Goal: Transaction & Acquisition: Book appointment/travel/reservation

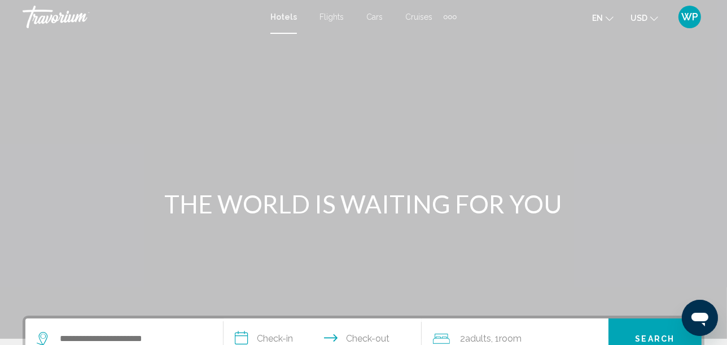
click at [446, 14] on div "Extra navigation items" at bounding box center [449, 16] width 13 height 17
click at [426, 37] on span "Activities" at bounding box center [432, 37] width 32 height 9
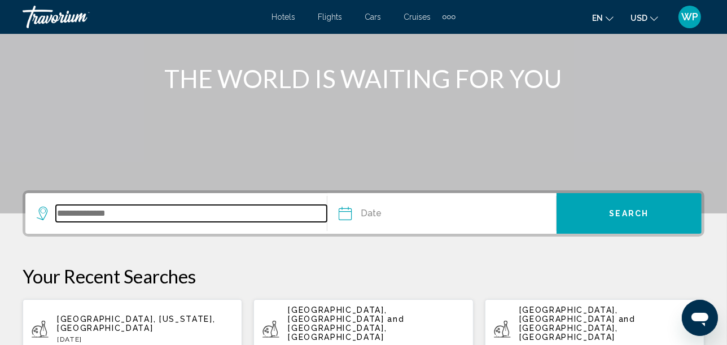
click at [136, 210] on input "Search widget" at bounding box center [191, 213] width 271 height 17
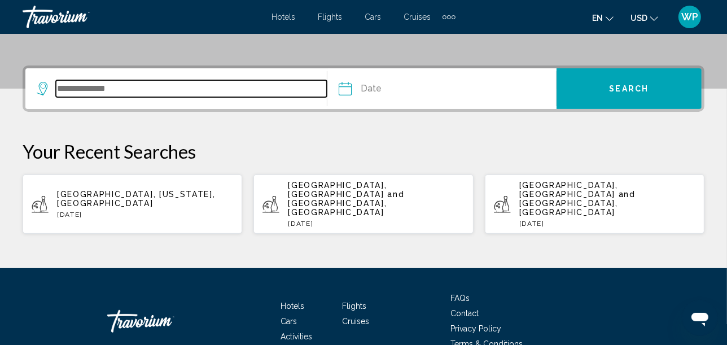
scroll to position [278, 0]
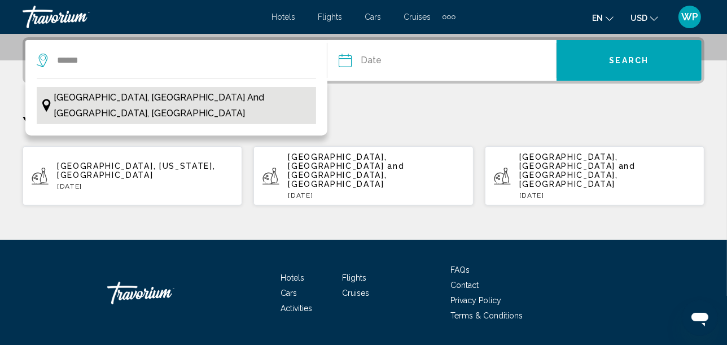
click at [132, 94] on span "[GEOGRAPHIC_DATA], [GEOGRAPHIC_DATA] and [GEOGRAPHIC_DATA], [GEOGRAPHIC_DATA]" at bounding box center [182, 106] width 256 height 32
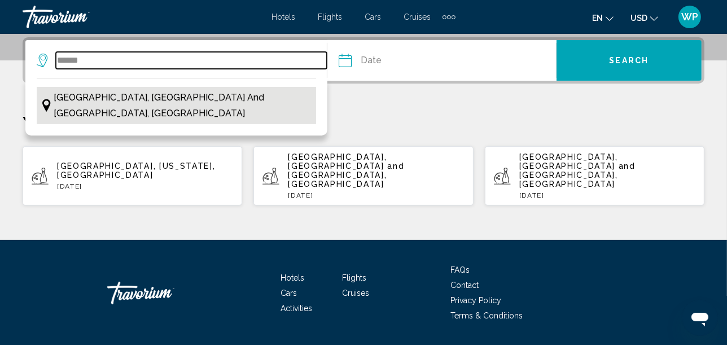
type input "**********"
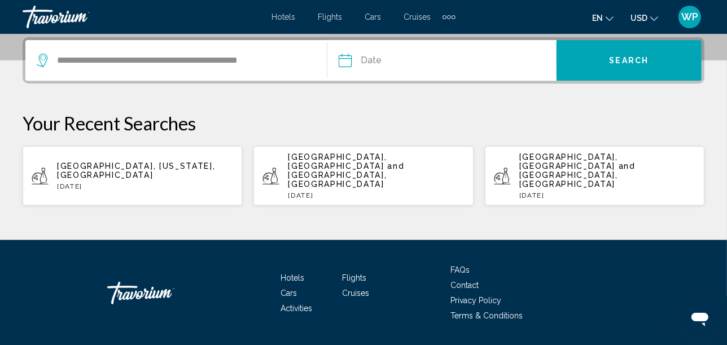
click at [397, 61] on input "Date" at bounding box center [392, 62] width 113 height 44
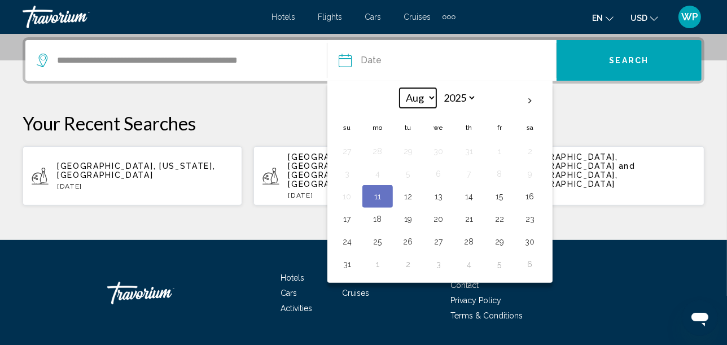
click at [423, 95] on select "*** *** *** *** *** *** *** *** *** *** *** ***" at bounding box center [417, 98] width 37 height 20
select select "*"
click at [399, 88] on select "*** *** *** *** *** *** *** *** *** *** *** ***" at bounding box center [417, 98] width 37 height 20
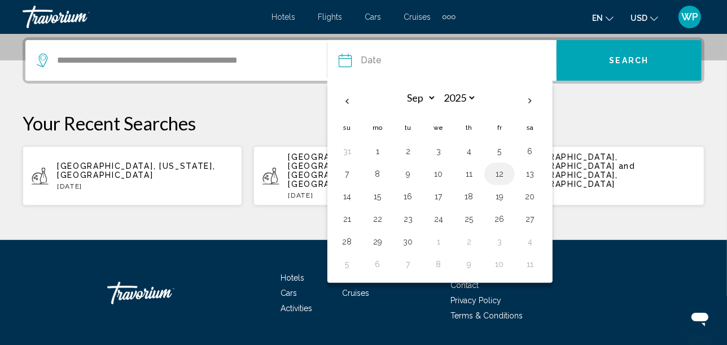
click at [500, 169] on button "12" at bounding box center [499, 174] width 18 height 16
type input "**********"
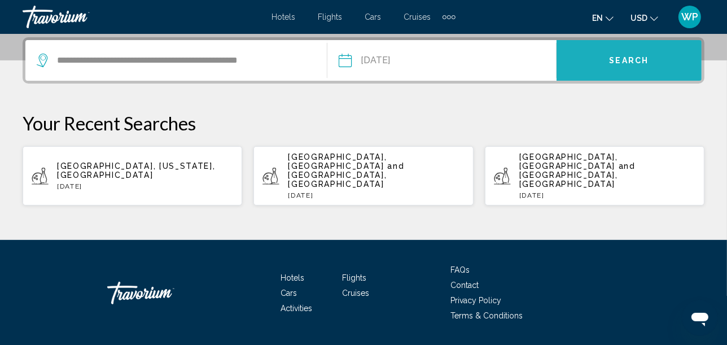
click at [628, 58] on span "Search" at bounding box center [628, 60] width 39 height 9
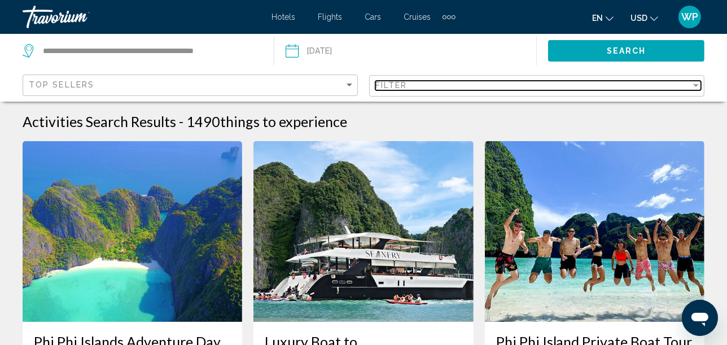
click at [434, 82] on div "Filter" at bounding box center [532, 85] width 315 height 9
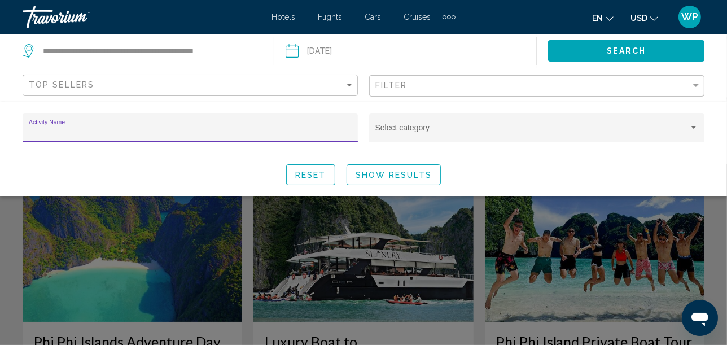
click at [258, 126] on div "Activity Name" at bounding box center [190, 131] width 323 height 23
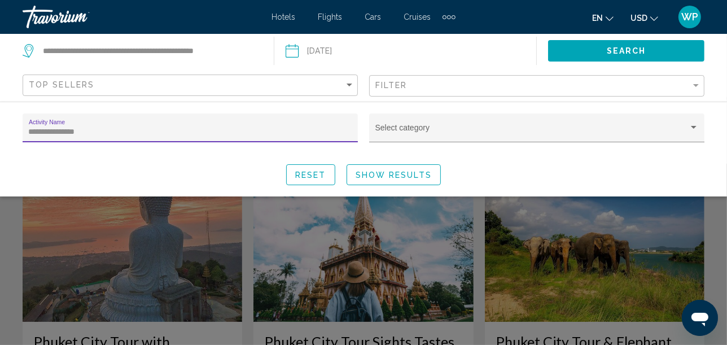
type input "**********"
click at [375, 174] on span "Show Results" at bounding box center [393, 174] width 76 height 9
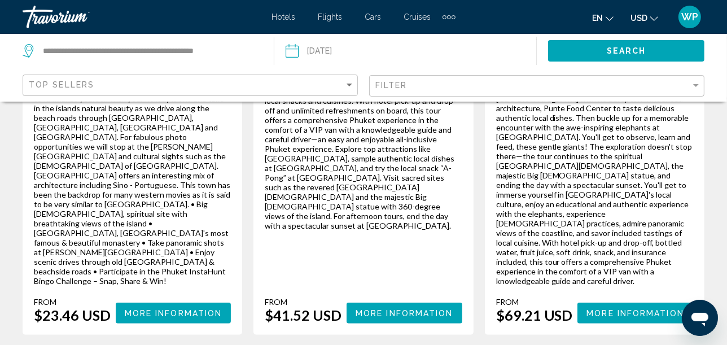
scroll to position [376, 0]
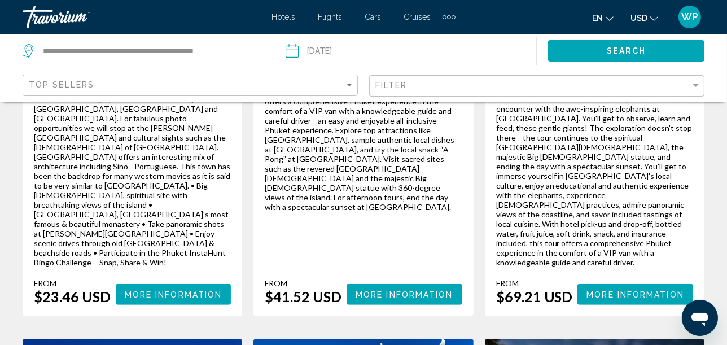
click at [649, 290] on span "More Information" at bounding box center [635, 294] width 98 height 9
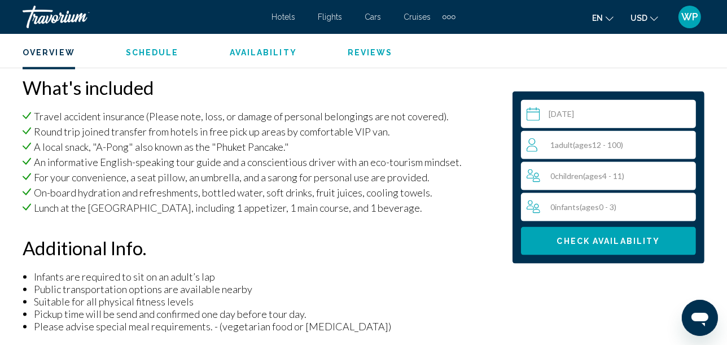
scroll to position [1195, 0]
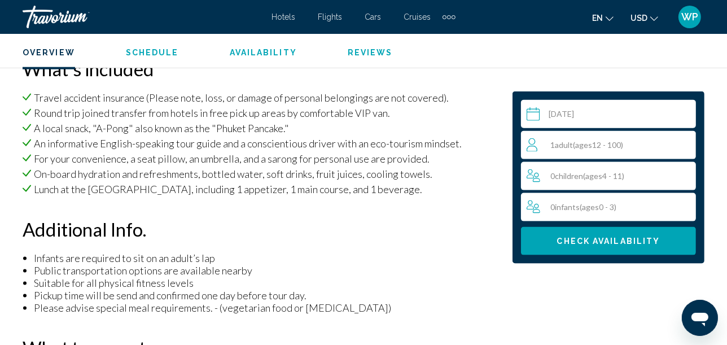
click at [603, 243] on span "Check Availability" at bounding box center [608, 241] width 103 height 9
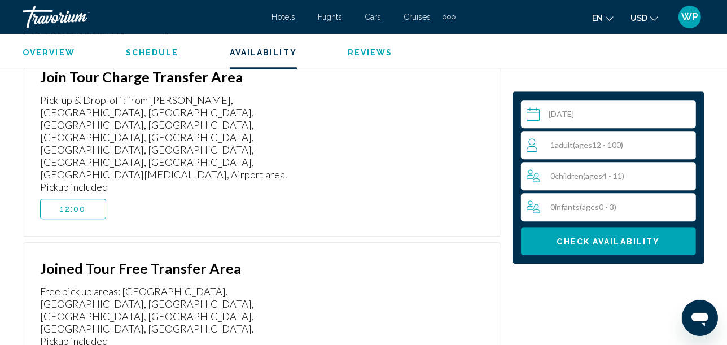
scroll to position [2657, 0]
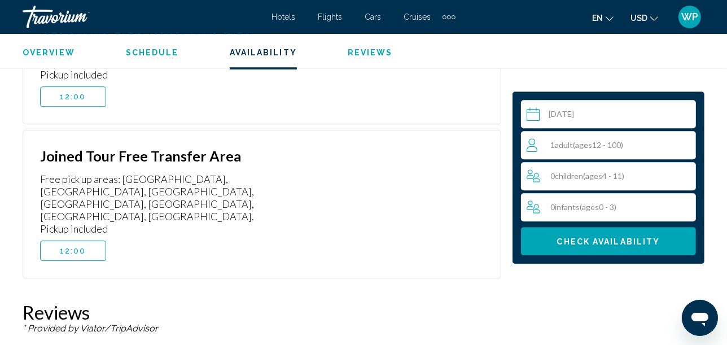
click at [86, 240] on button "12:00" at bounding box center [73, 250] width 66 height 20
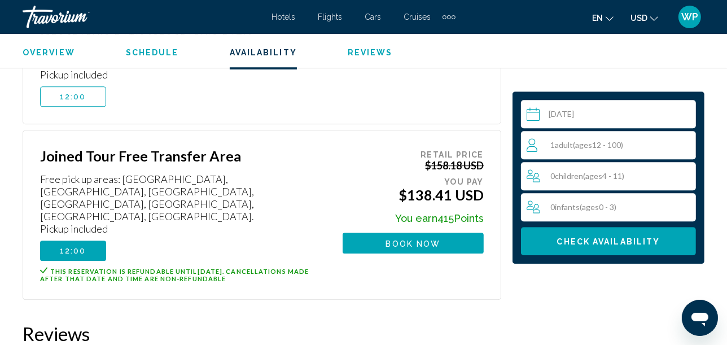
click at [660, 142] on div "1 Adult Adults ( ages 12 - 100)" at bounding box center [610, 145] width 169 height 14
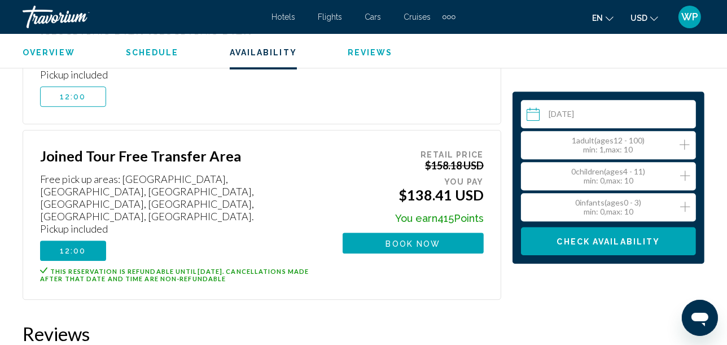
click at [683, 144] on icon "Increment adults" at bounding box center [684, 144] width 10 height 10
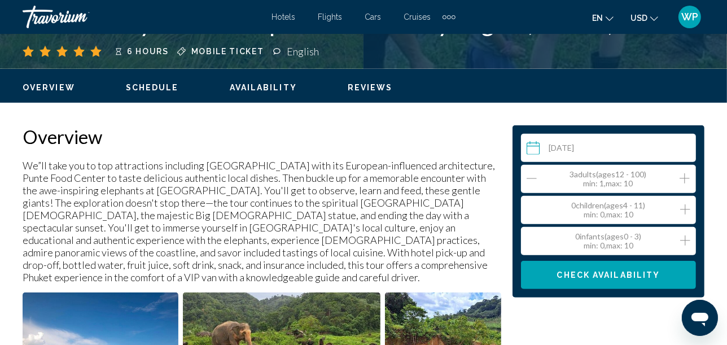
scroll to position [627, 0]
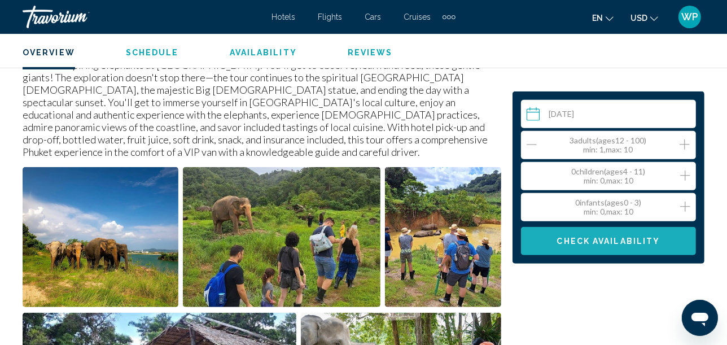
click at [608, 242] on span "Check Availability" at bounding box center [608, 241] width 103 height 9
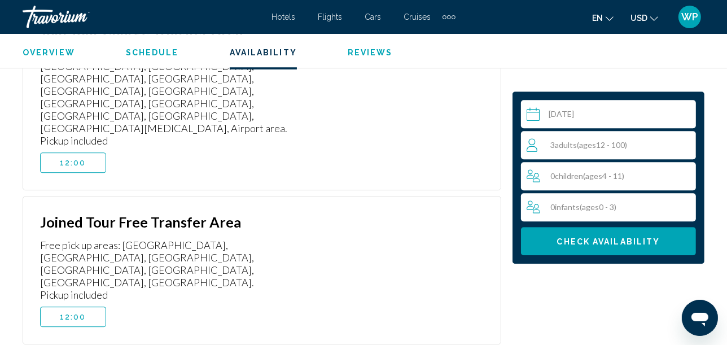
scroll to position [2594, 0]
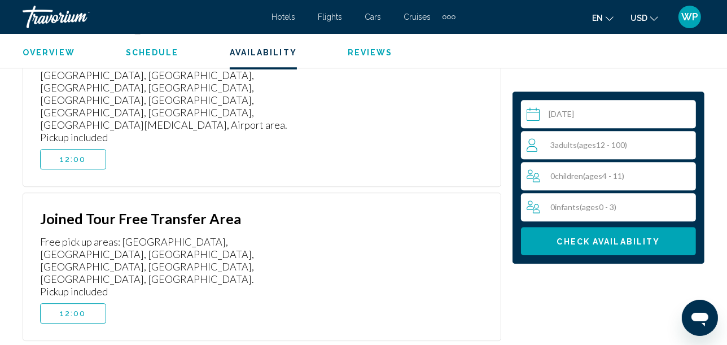
click at [64, 309] on span "12:00" at bounding box center [73, 313] width 27 height 9
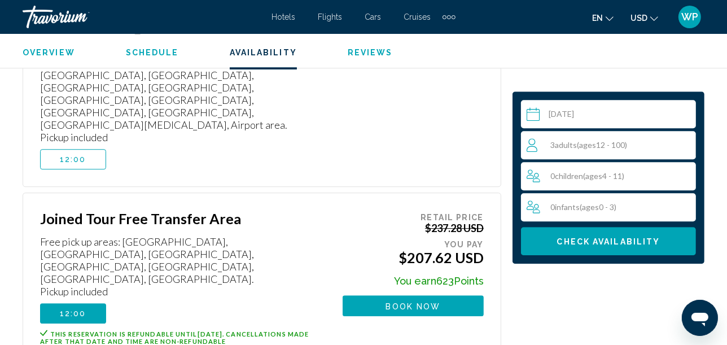
click at [439, 301] on span "Book now" at bounding box center [413, 305] width 55 height 9
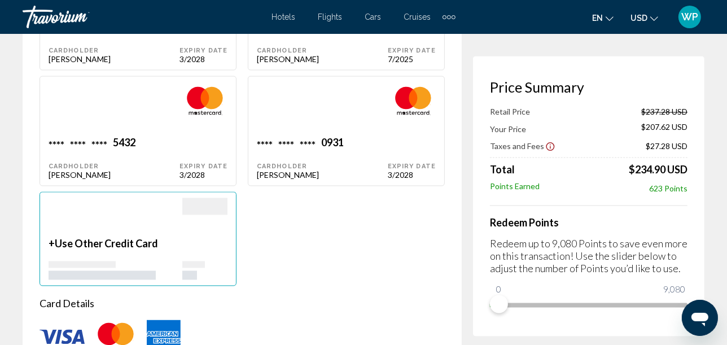
scroll to position [1755, 0]
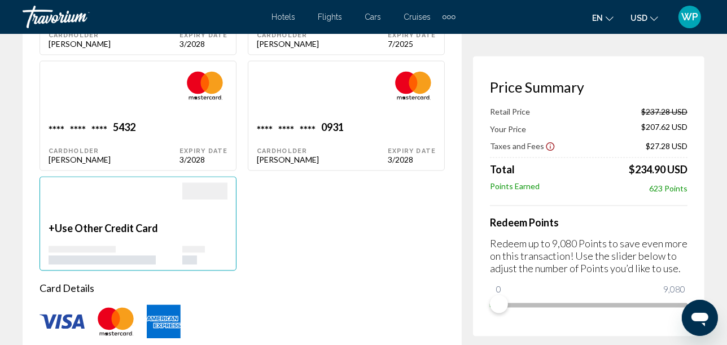
click at [99, 218] on div "Main content" at bounding box center [116, 202] width 134 height 39
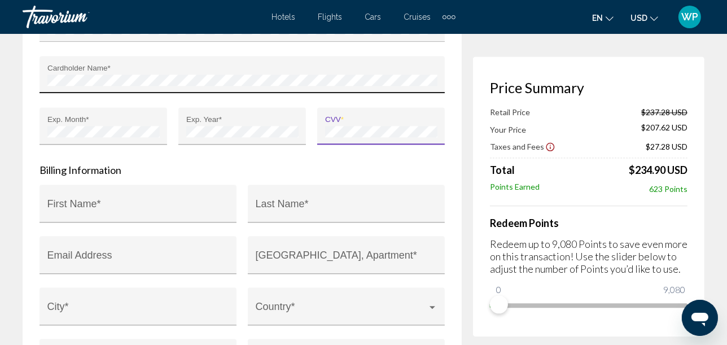
scroll to position [2142, 0]
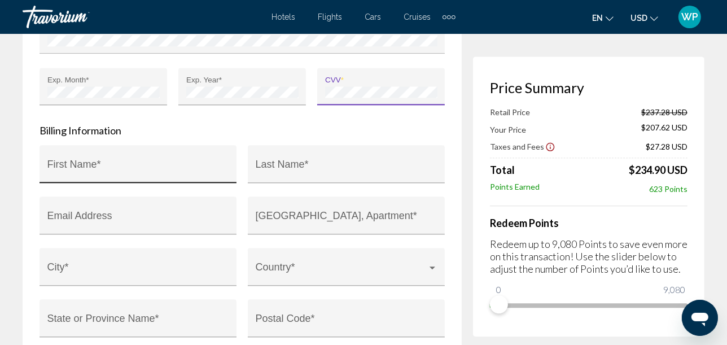
click at [162, 164] on input "First Name *" at bounding box center [138, 169] width 182 height 11
type input "********"
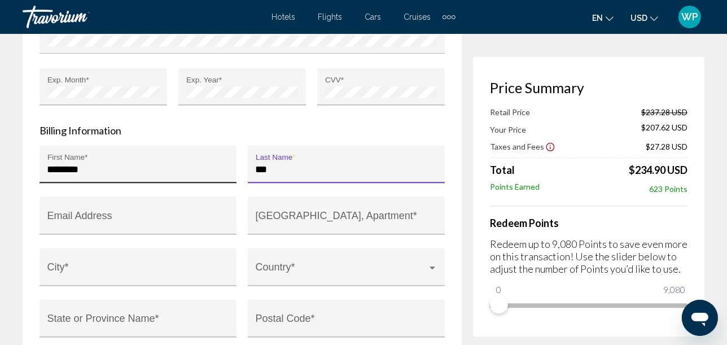
type input "*******"
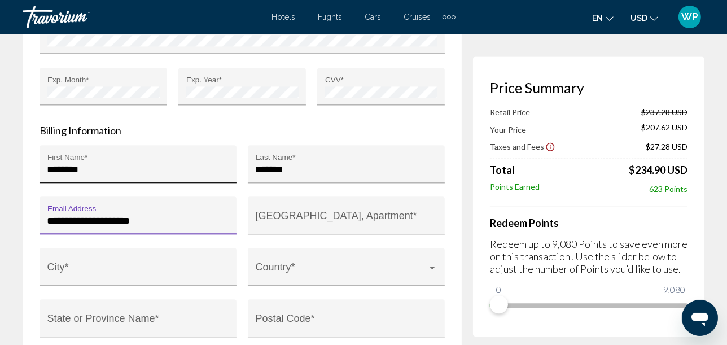
type input "**********"
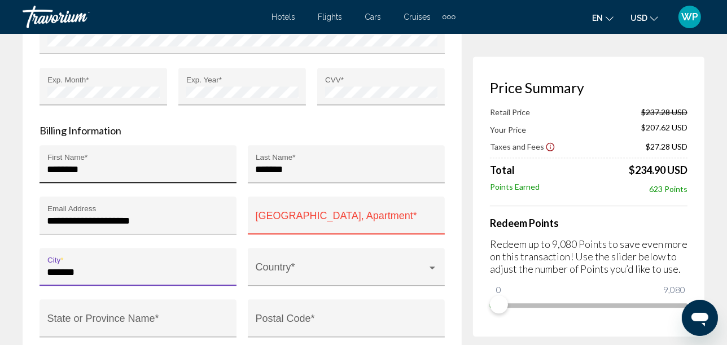
type input "*******"
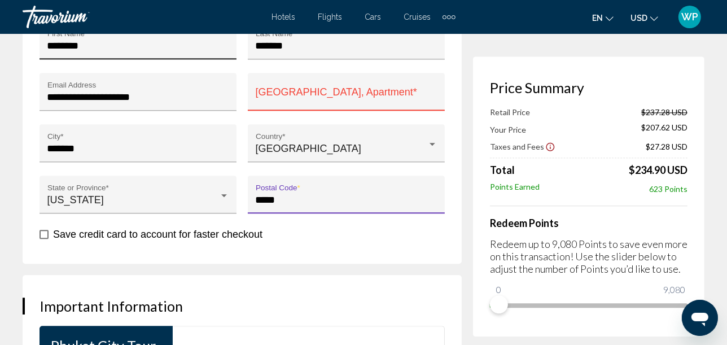
scroll to position [2267, 0]
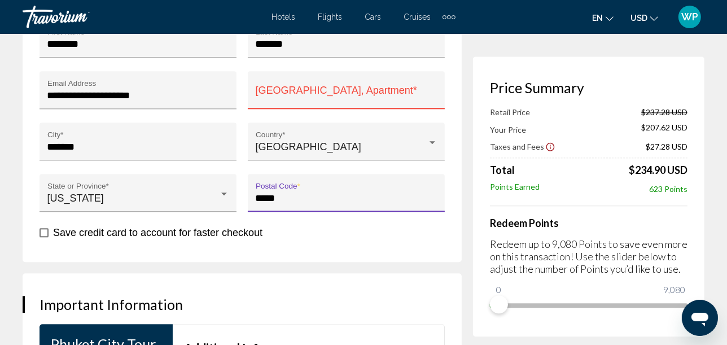
type input "*****"
click at [43, 228] on span "Main content" at bounding box center [43, 232] width 9 height 9
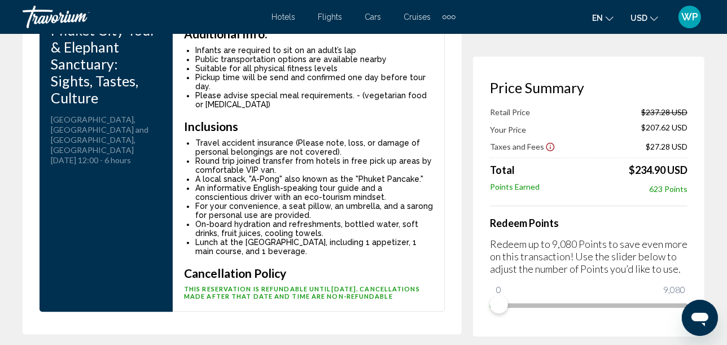
scroll to position [2643, 0]
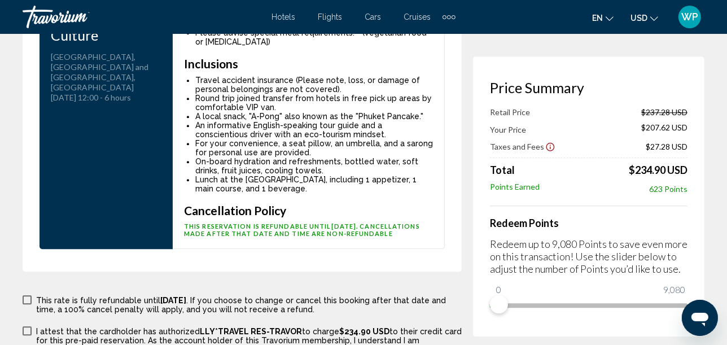
click at [26, 295] on span "Main content" at bounding box center [27, 299] width 9 height 9
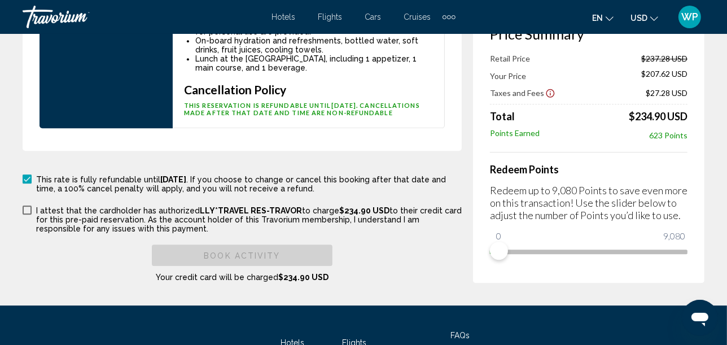
scroll to position [2768, 0]
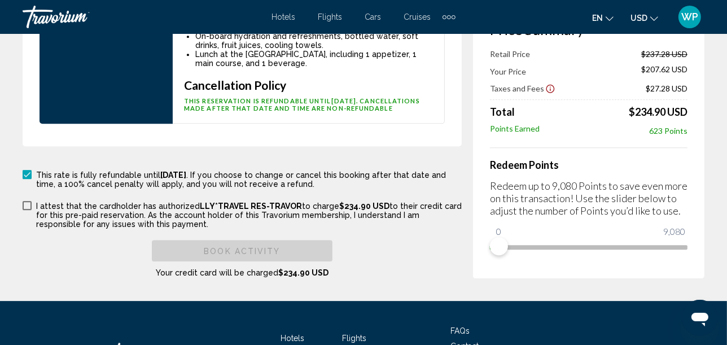
click at [27, 202] on span "Main content" at bounding box center [27, 205] width 9 height 9
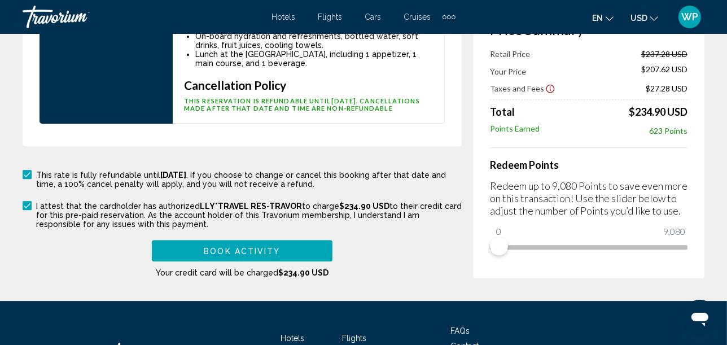
click at [263, 247] on span "Book Activity" at bounding box center [242, 251] width 76 height 9
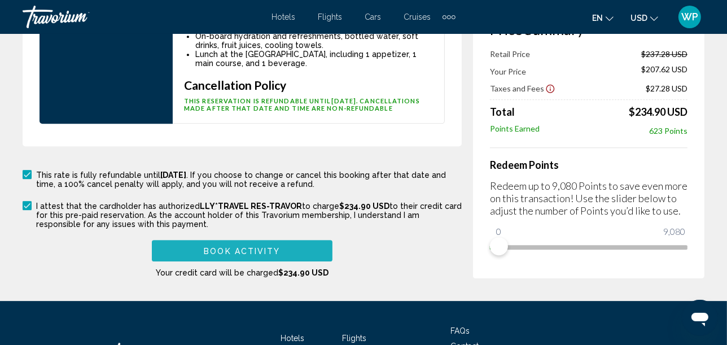
scroll to position [676, 0]
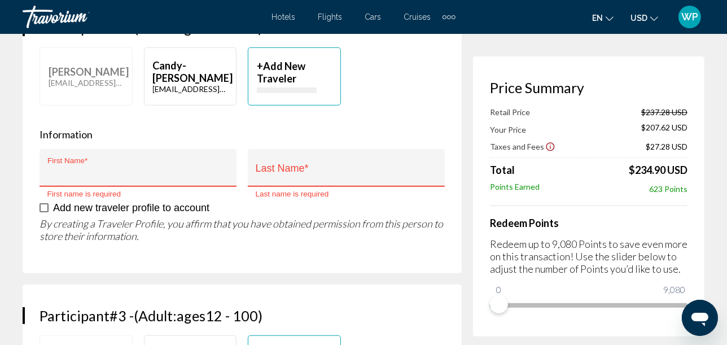
click at [121, 172] on input "First Name *" at bounding box center [138, 173] width 182 height 11
type input "********"
type input "*******"
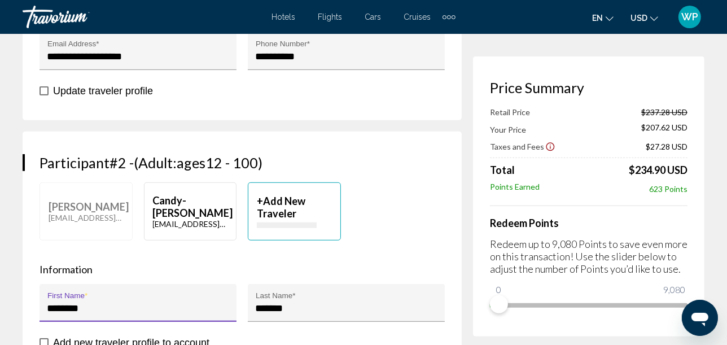
scroll to position [551, 0]
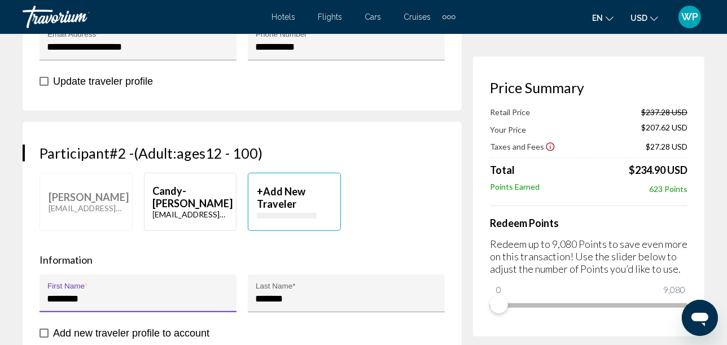
type input "*********"
type input "********"
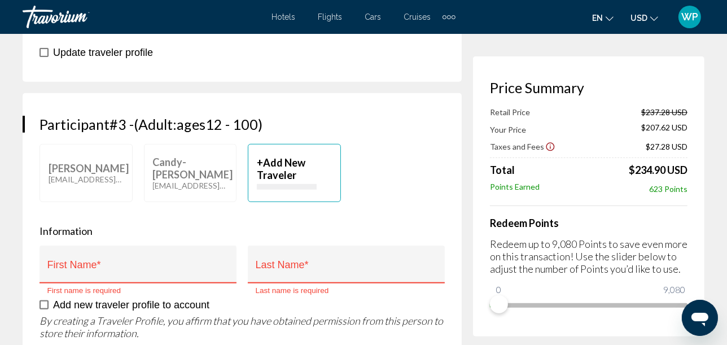
scroll to position [864, 0]
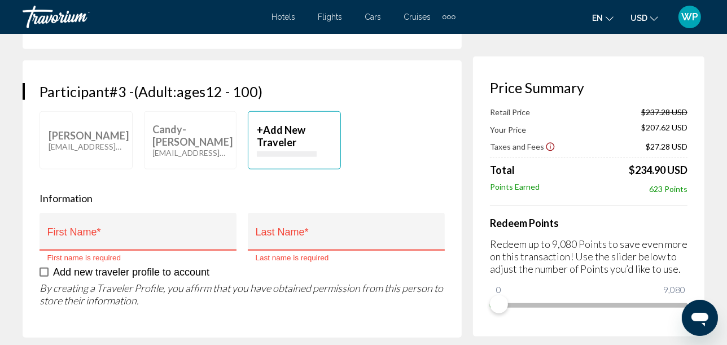
click at [183, 238] on input "First Name *" at bounding box center [138, 236] width 182 height 11
type input "*********"
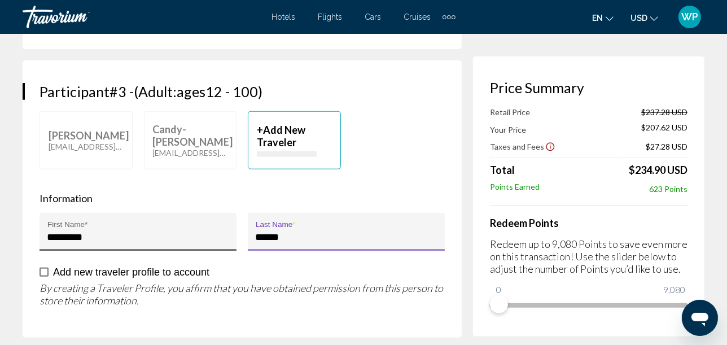
type input "******"
click at [156, 237] on input "*********" at bounding box center [138, 236] width 182 height 11
type input "*********"
click at [42, 267] on span "Main content" at bounding box center [43, 271] width 9 height 9
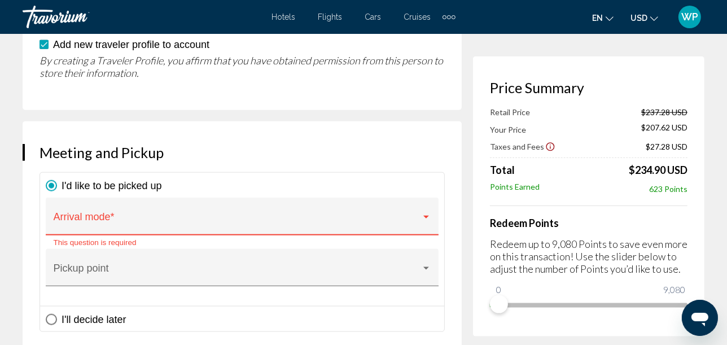
scroll to position [1115, 0]
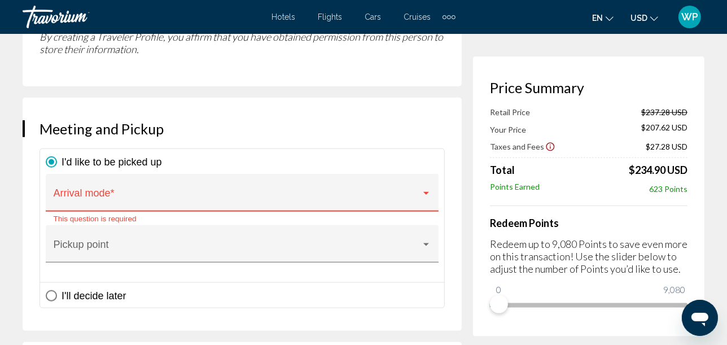
click at [155, 192] on span "Main content" at bounding box center [237, 197] width 367 height 11
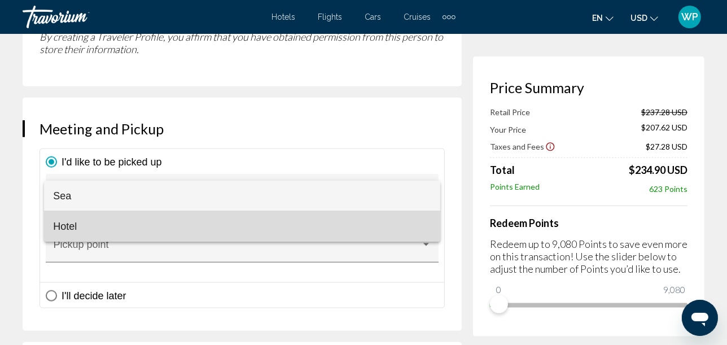
click at [77, 223] on span "Hotel" at bounding box center [242, 226] width 378 height 30
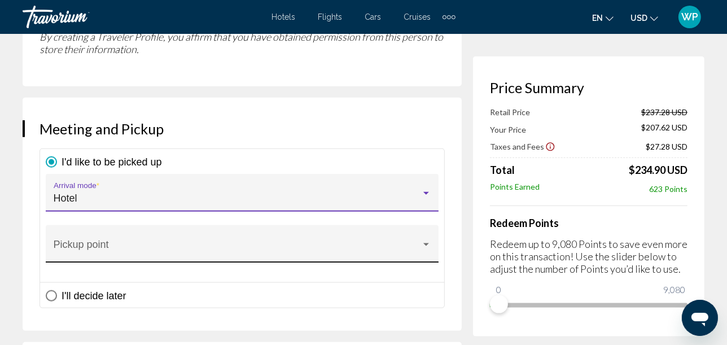
click at [86, 244] on span "Main content" at bounding box center [237, 249] width 367 height 11
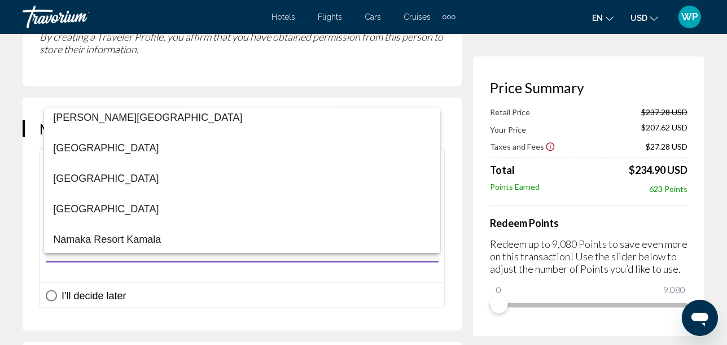
scroll to position [18376, 0]
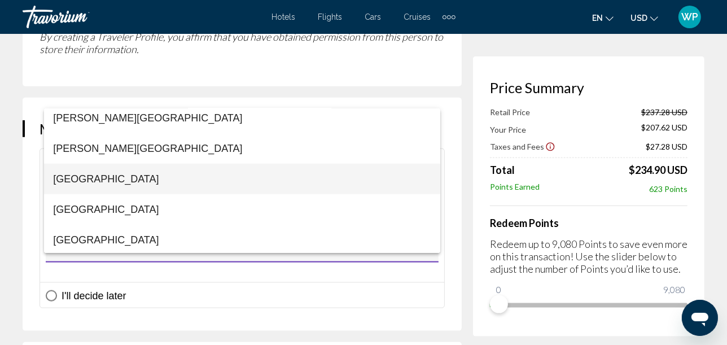
click at [68, 177] on span "[GEOGRAPHIC_DATA]" at bounding box center [242, 179] width 378 height 30
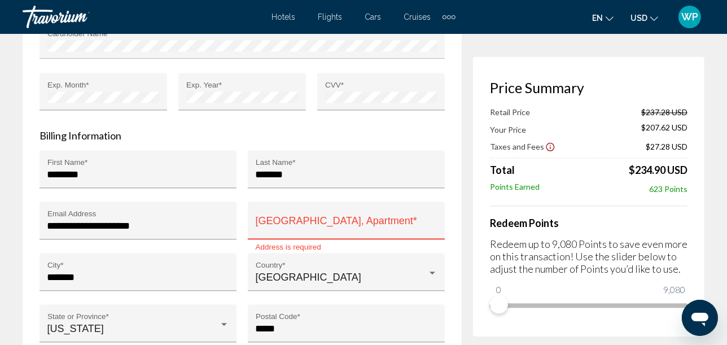
scroll to position [2118, 0]
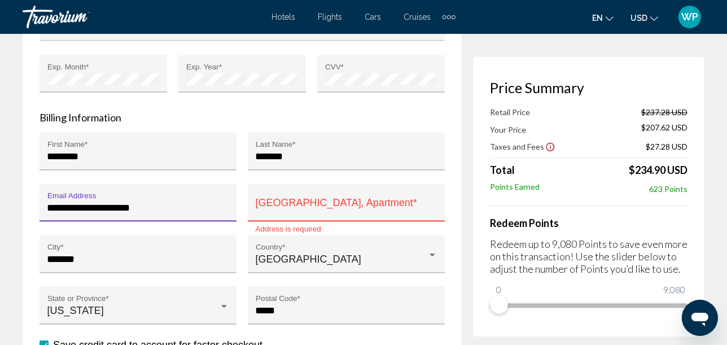
drag, startPoint x: 152, startPoint y: 205, endPoint x: 36, endPoint y: 201, distance: 116.3
click at [36, 201] on div "**********" at bounding box center [138, 208] width 208 height 51
click at [275, 202] on input "House Number, Street, Apartment *" at bounding box center [347, 207] width 182 height 11
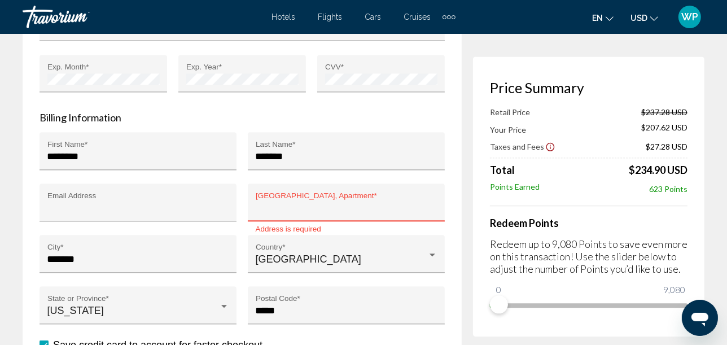
type input "**********"
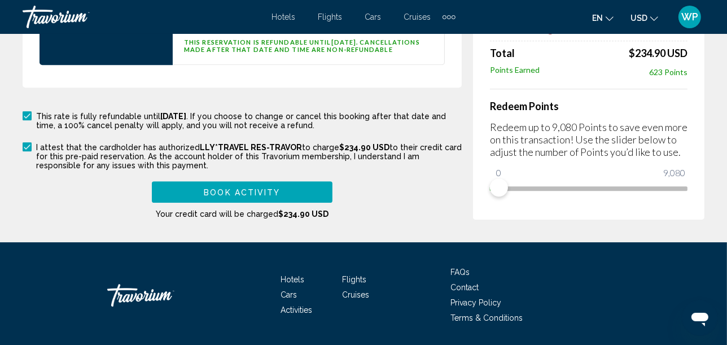
scroll to position [2808, 0]
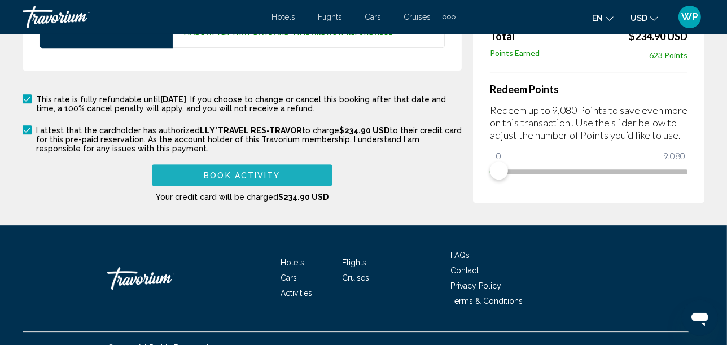
click at [243, 172] on span "Book Activity" at bounding box center [242, 175] width 76 height 9
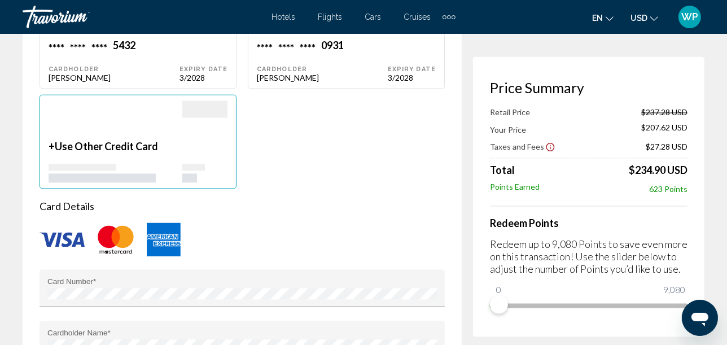
scroll to position [1880, 0]
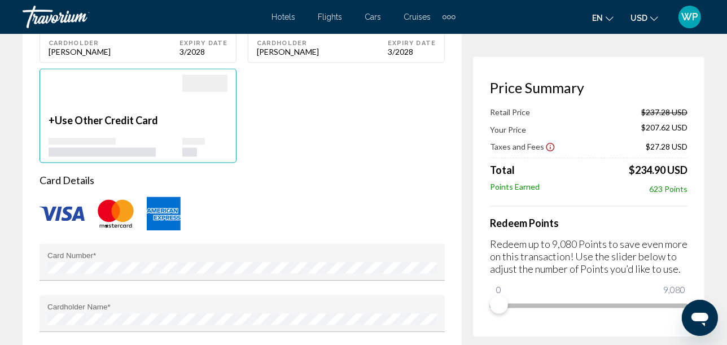
click at [132, 107] on div "Main content" at bounding box center [116, 93] width 134 height 39
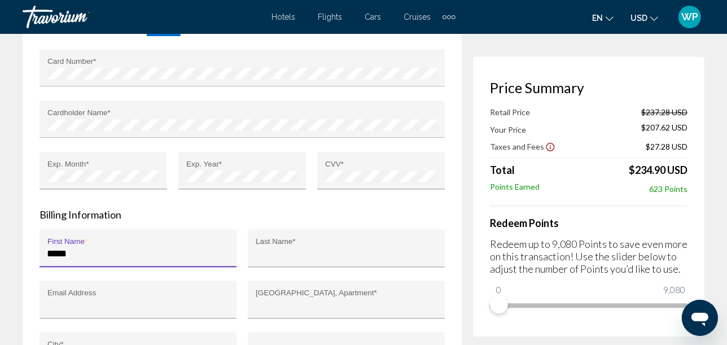
type input "********"
type input "*******"
type input "**********"
type input "********"
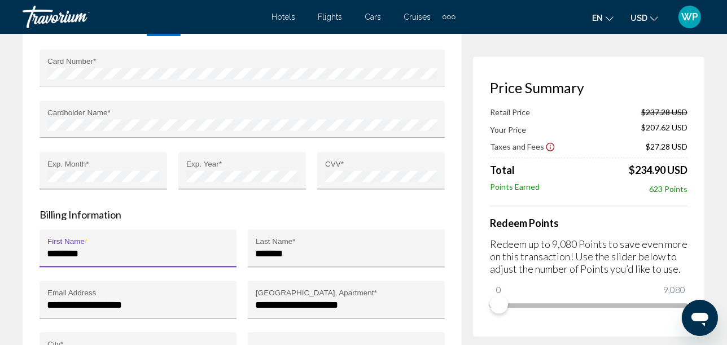
type input "*****"
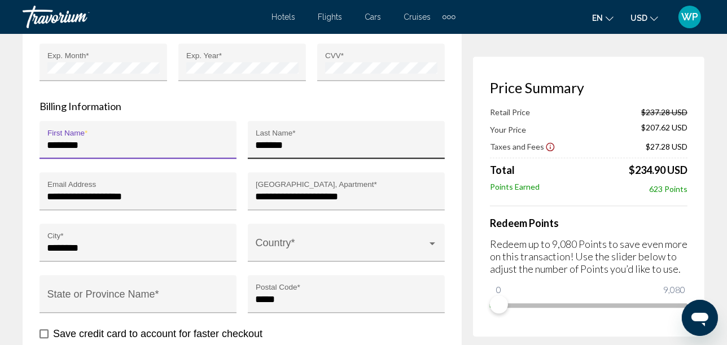
scroll to position [2200, 0]
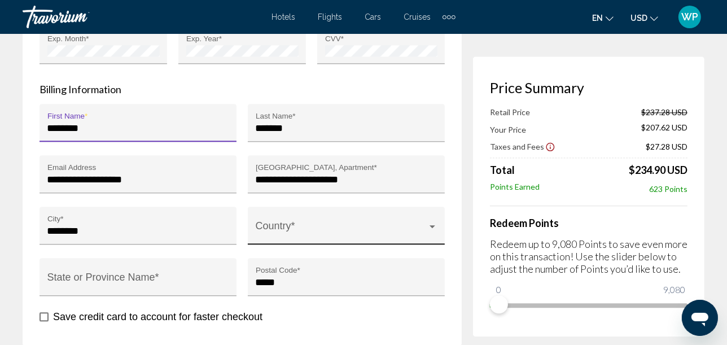
click at [310, 218] on div "Country *" at bounding box center [347, 229] width 182 height 30
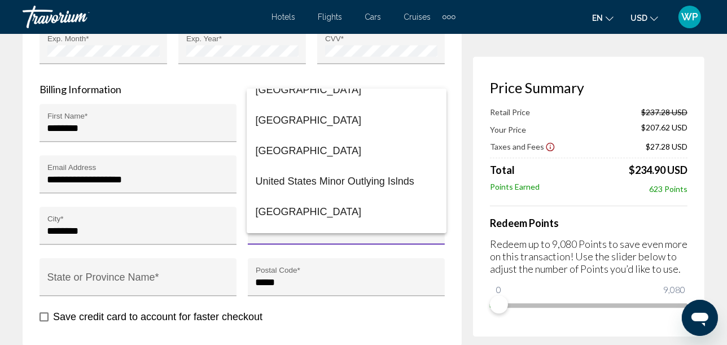
scroll to position [7344, 0]
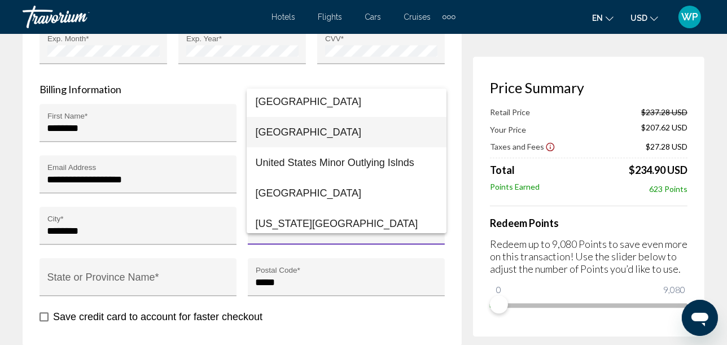
click at [296, 133] on span "United States of America" at bounding box center [347, 132] width 182 height 30
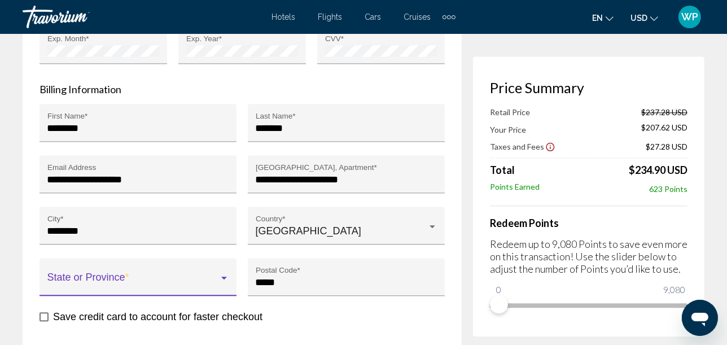
click at [156, 276] on span "Main content" at bounding box center [133, 281] width 172 height 11
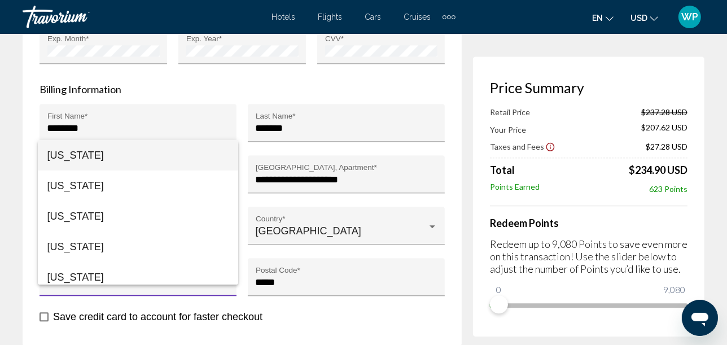
scroll to position [221, 0]
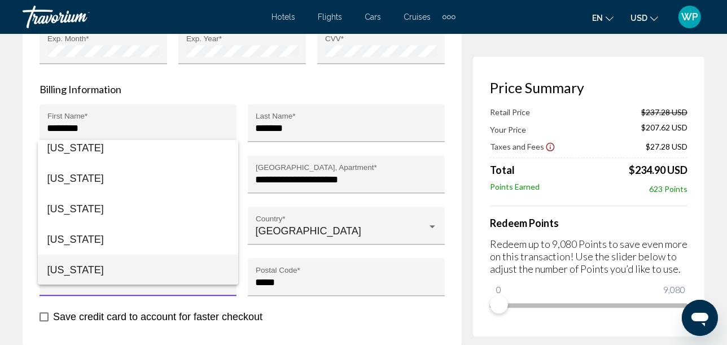
click at [142, 269] on span "Hawaii" at bounding box center [138, 269] width 182 height 30
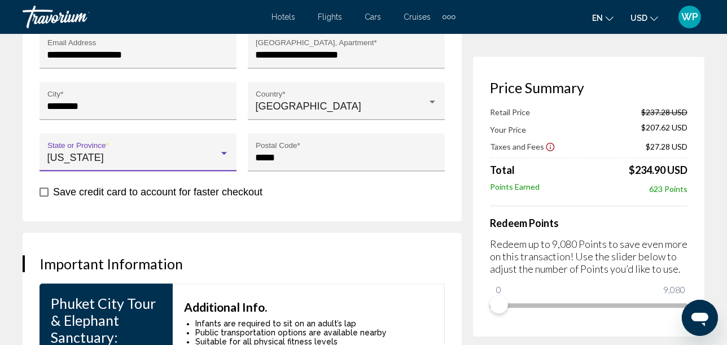
scroll to position [2325, 0]
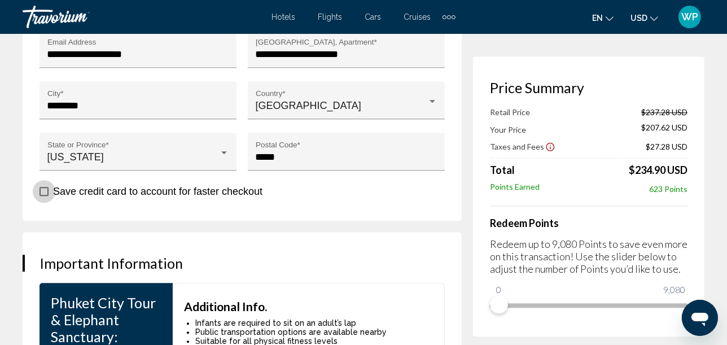
click at [44, 187] on span "Main content" at bounding box center [43, 191] width 9 height 9
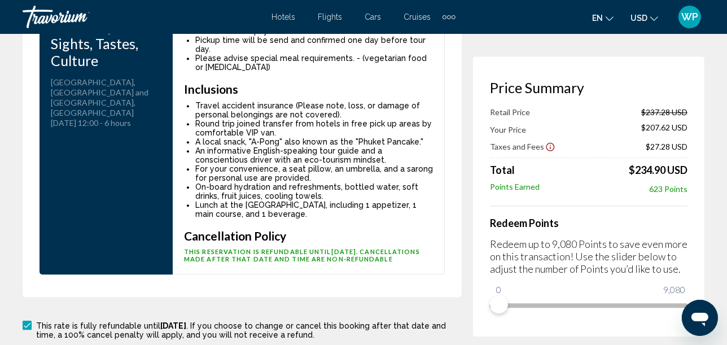
scroll to position [2764, 0]
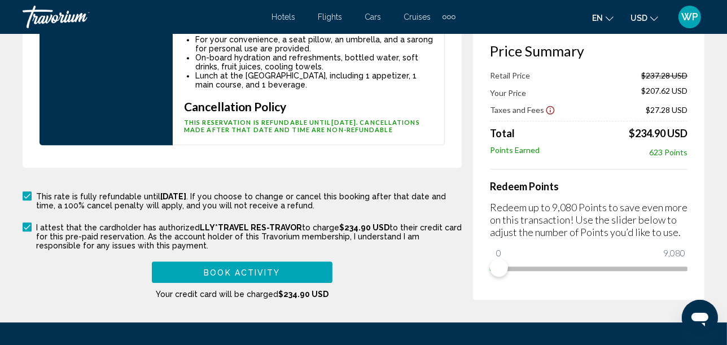
click at [238, 268] on span "Book Activity" at bounding box center [242, 272] width 76 height 9
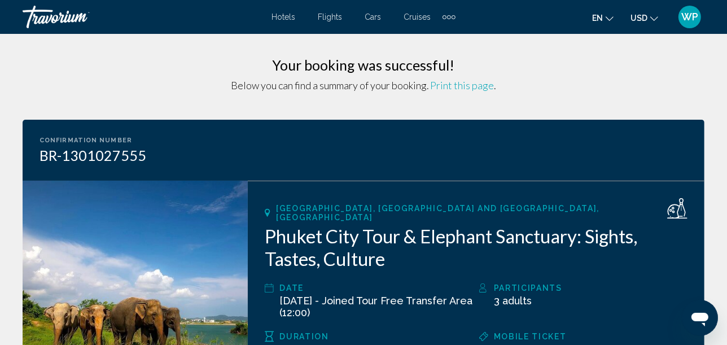
click at [466, 87] on span "Print this page" at bounding box center [462, 85] width 64 height 12
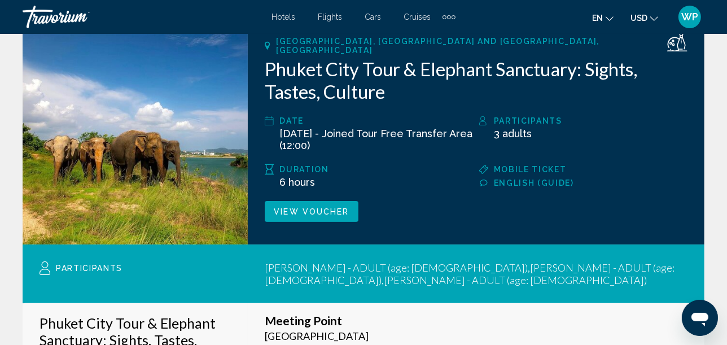
scroll to position [188, 0]
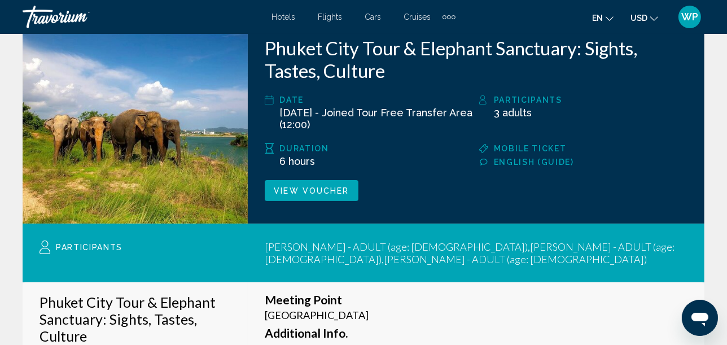
click at [293, 186] on span "View Voucher" at bounding box center [311, 190] width 75 height 9
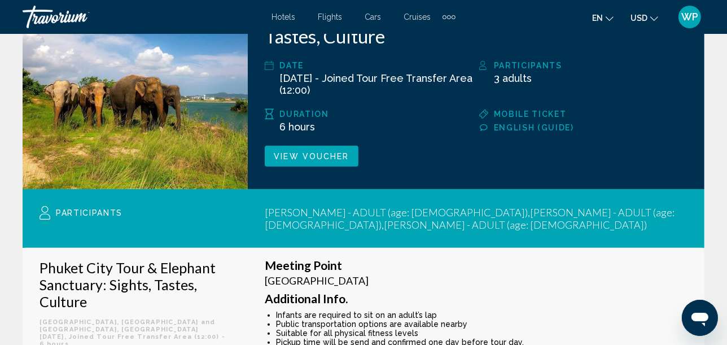
scroll to position [0, 0]
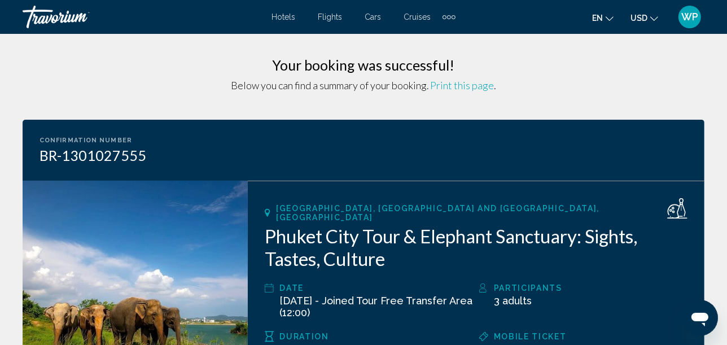
click at [472, 87] on span "Print this page" at bounding box center [462, 85] width 64 height 12
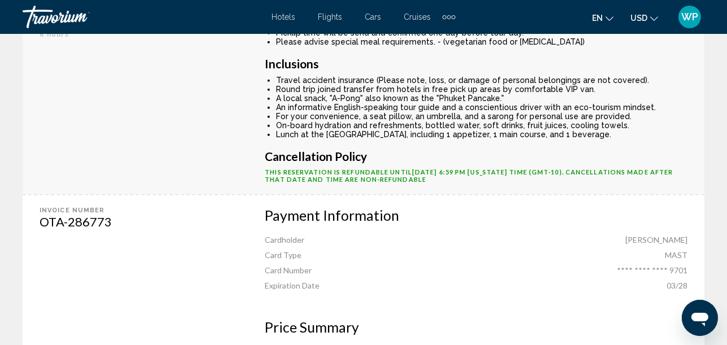
scroll to position [564, 0]
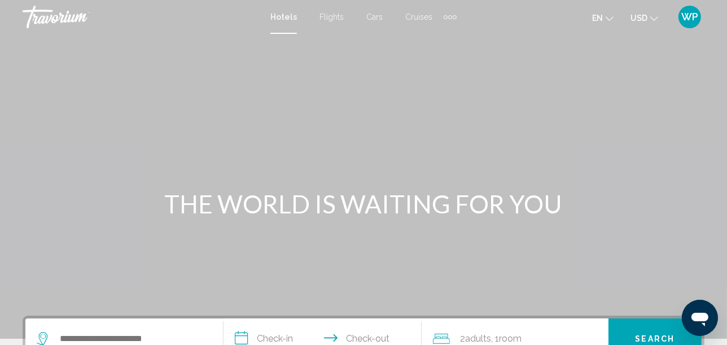
click at [689, 15] on span "WP" at bounding box center [689, 16] width 17 height 11
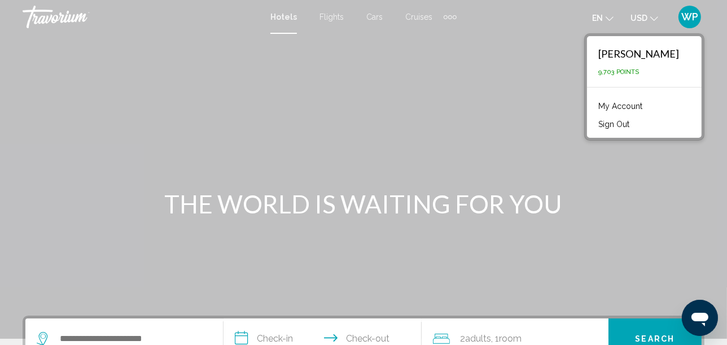
click at [626, 102] on link "My Account" at bounding box center [619, 106] width 55 height 15
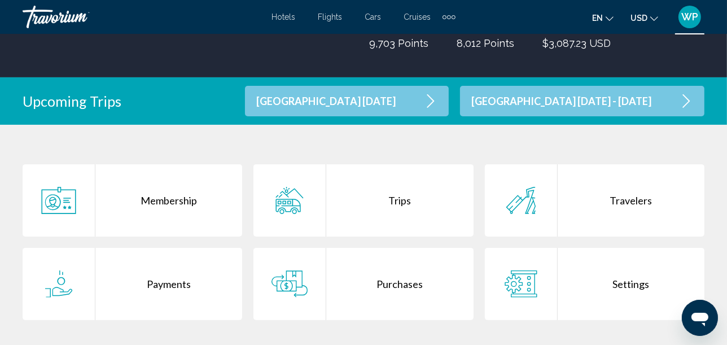
scroll to position [188, 0]
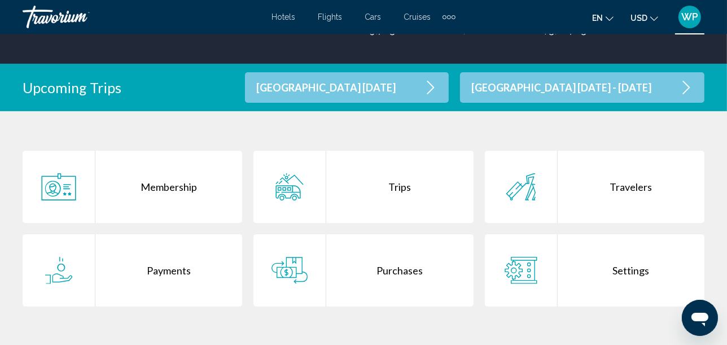
click at [401, 274] on div "Purchases" at bounding box center [399, 270] width 147 height 72
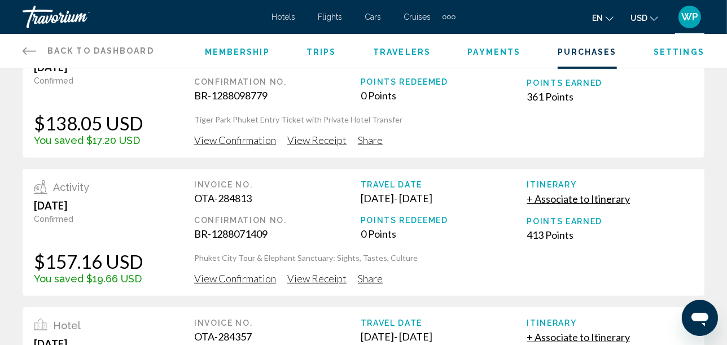
scroll to position [188, 0]
click at [251, 7] on span "View Confirmation" at bounding box center [235, 1] width 82 height 12
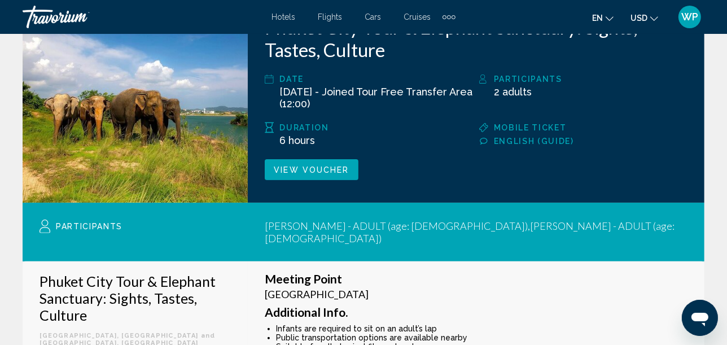
scroll to position [227, 0]
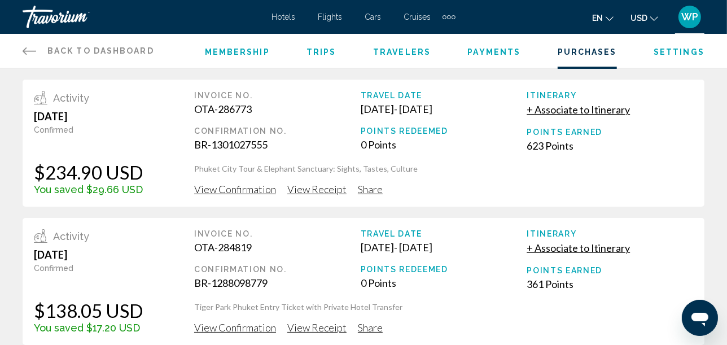
click at [248, 190] on span "View Confirmation" at bounding box center [235, 189] width 82 height 12
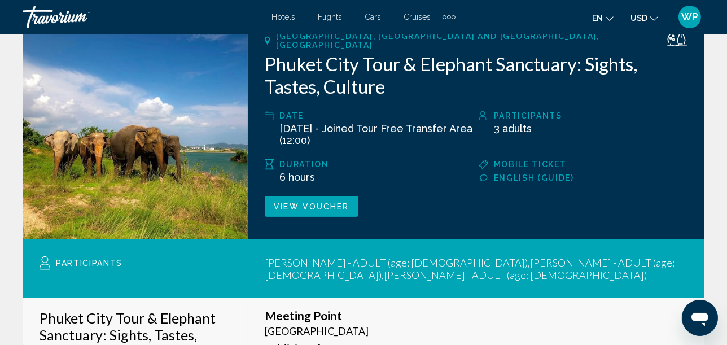
scroll to position [188, 0]
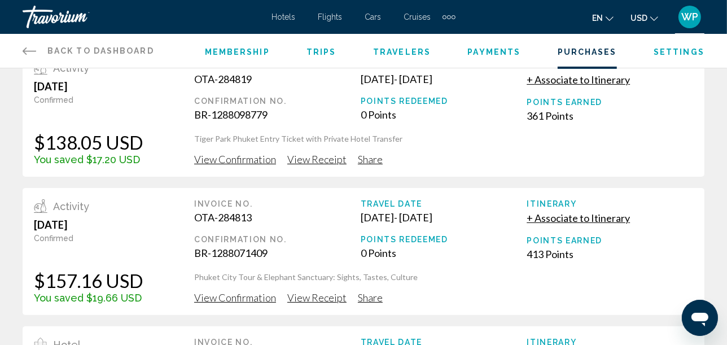
scroll to position [188, 0]
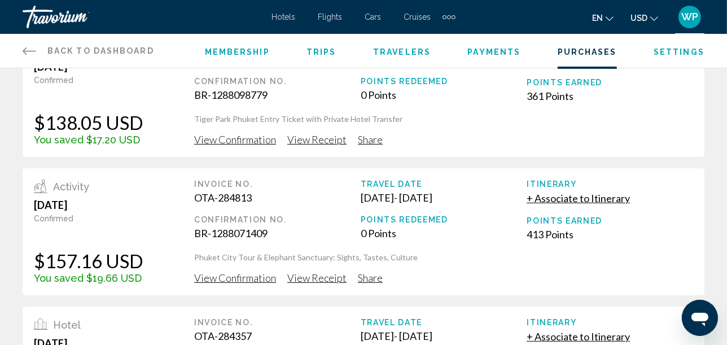
click at [320, 7] on span "View Receipt" at bounding box center [316, 1] width 59 height 12
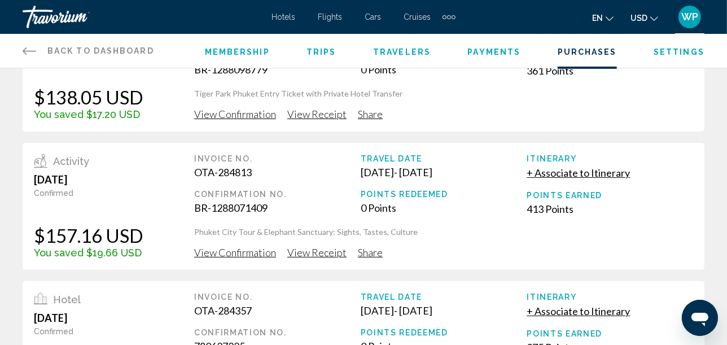
scroll to position [250, 0]
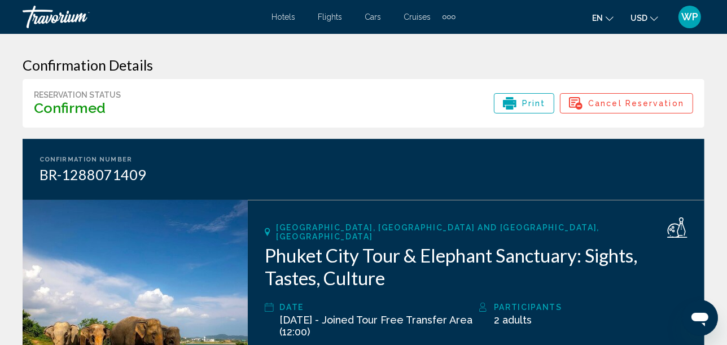
click at [636, 103] on span "Cancel Reservation" at bounding box center [636, 103] width 96 height 19
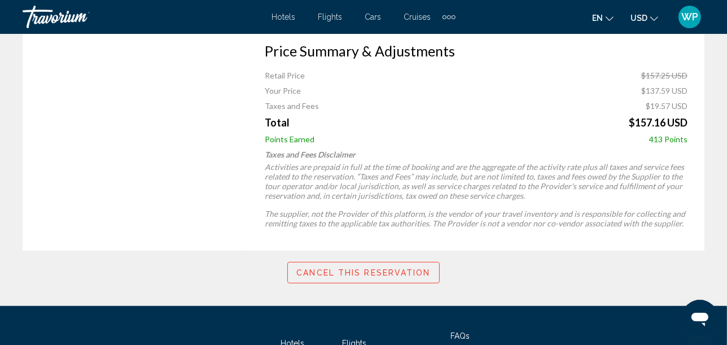
scroll to position [689, 0]
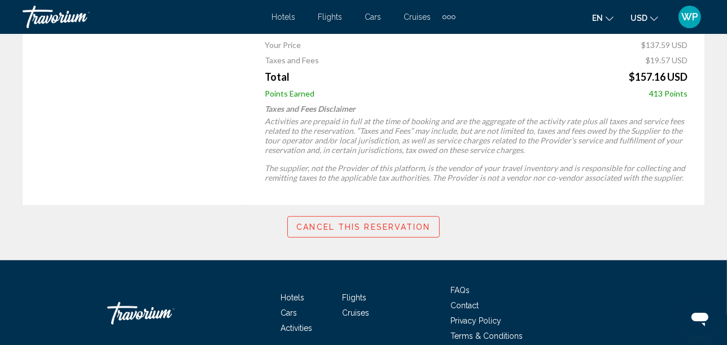
click at [356, 223] on span "Cancel this reservation" at bounding box center [363, 227] width 134 height 9
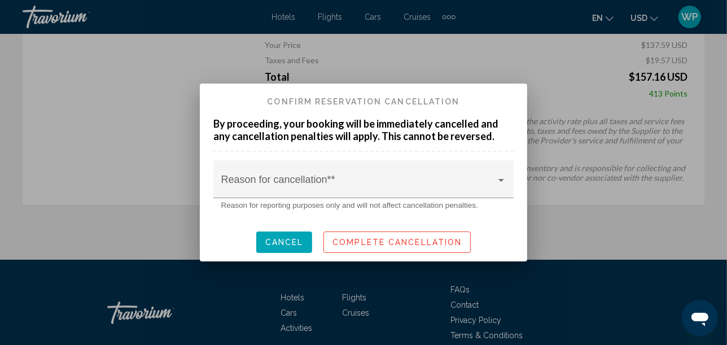
scroll to position [0, 0]
click at [379, 173] on div "Reason for cancellation* *" at bounding box center [363, 183] width 285 height 30
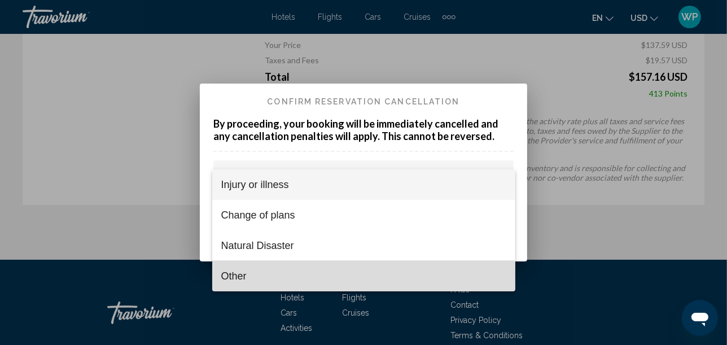
click at [229, 275] on span "Other" at bounding box center [363, 276] width 285 height 30
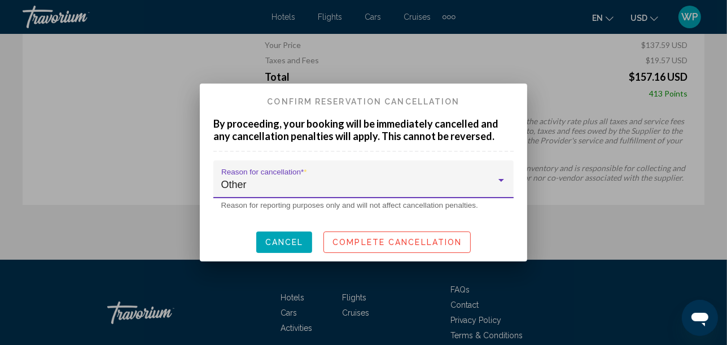
click at [286, 183] on div "Other" at bounding box center [358, 184] width 275 height 11
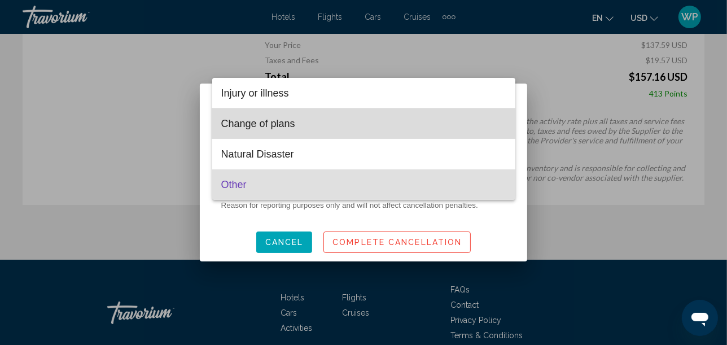
click at [261, 125] on span "Change of plans" at bounding box center [363, 123] width 285 height 30
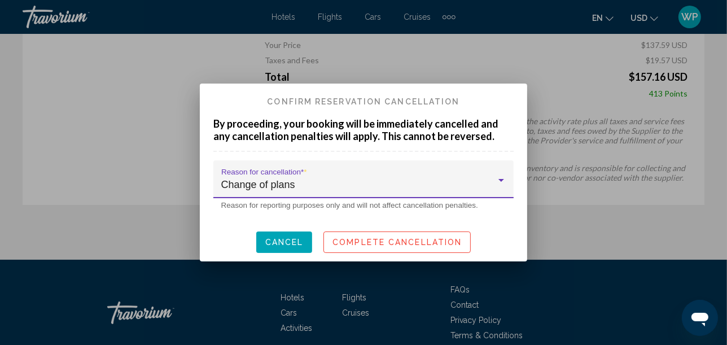
click at [410, 241] on span "Complete Cancellation" at bounding box center [396, 242] width 129 height 9
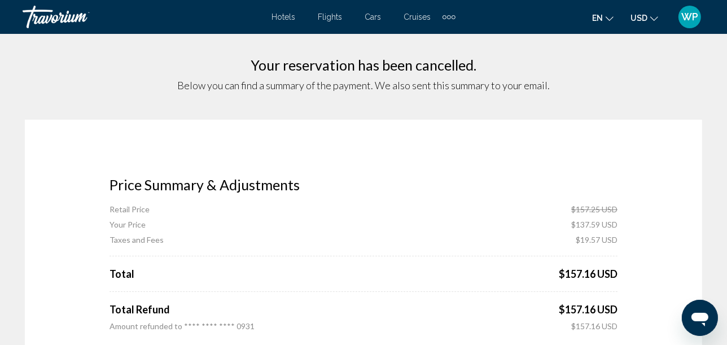
click at [453, 16] on div "Extra navigation items" at bounding box center [453, 17] width 4 height 4
click at [494, 80] on span "Below you can find a summary of the payment. We also sent this summary to your …" at bounding box center [363, 85] width 372 height 12
click at [691, 13] on span "WP" at bounding box center [689, 16] width 17 height 11
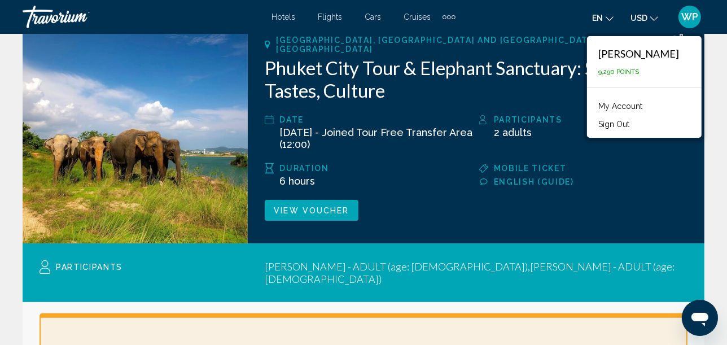
scroll to position [188, 0]
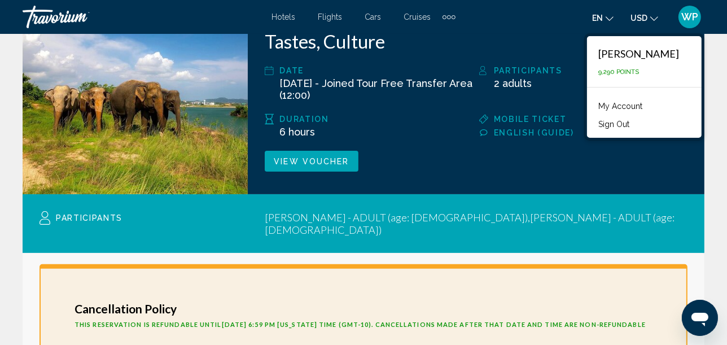
click at [625, 107] on link "My Account" at bounding box center [619, 106] width 55 height 15
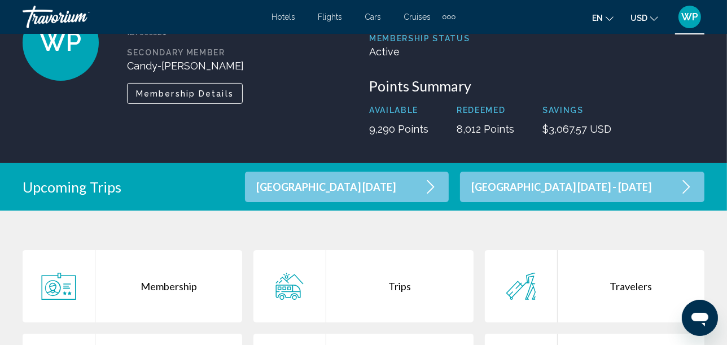
scroll to position [250, 0]
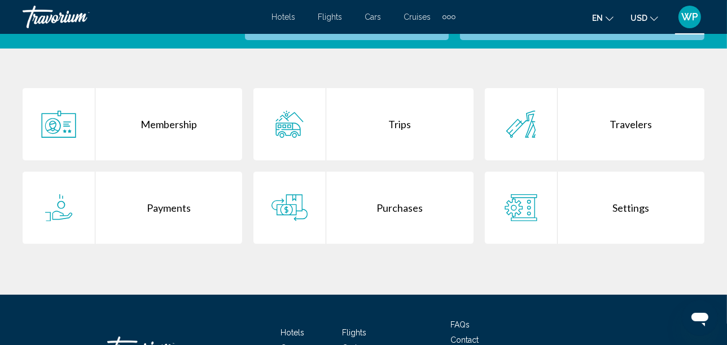
click at [392, 206] on div "Purchases" at bounding box center [399, 208] width 147 height 72
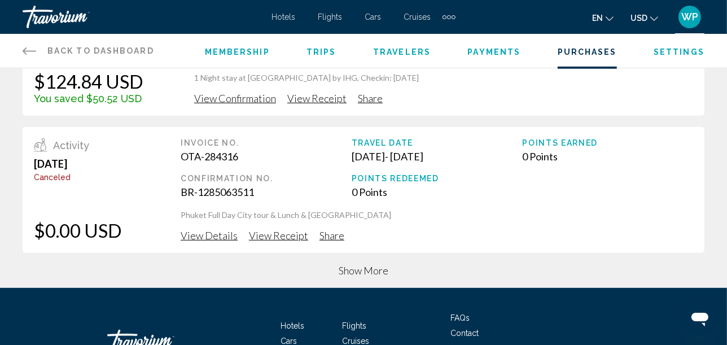
scroll to position [564, 0]
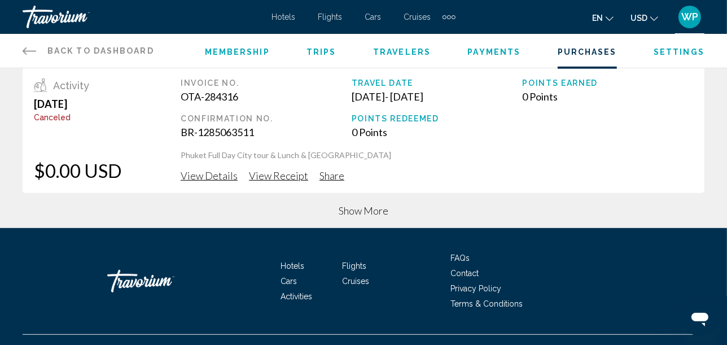
click at [356, 213] on span "Show More" at bounding box center [364, 210] width 50 height 12
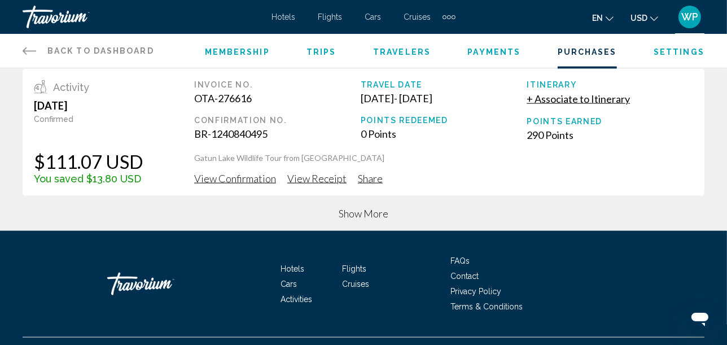
scroll to position [1254, 0]
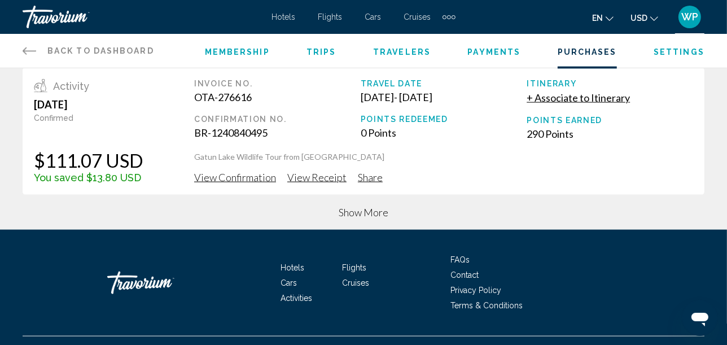
click at [369, 213] on span "Show More" at bounding box center [364, 212] width 50 height 12
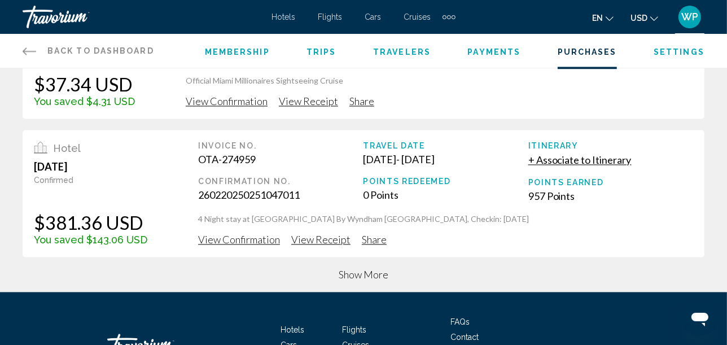
scroll to position [1943, 0]
